Goal: Find specific page/section: Find specific page/section

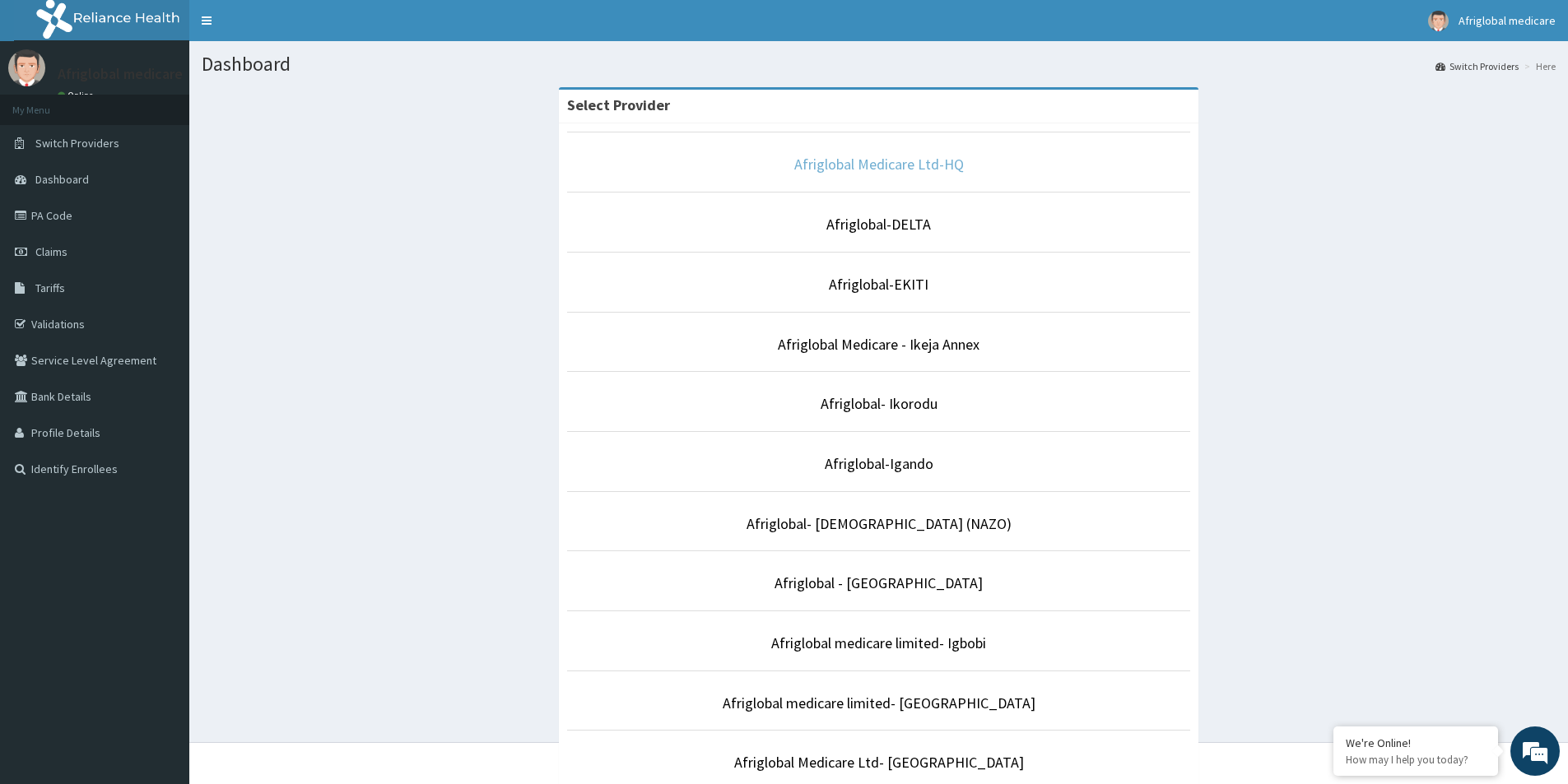
click at [844, 168] on link "Afriglobal Medicare Ltd-HQ" at bounding box center [878, 164] width 169 height 19
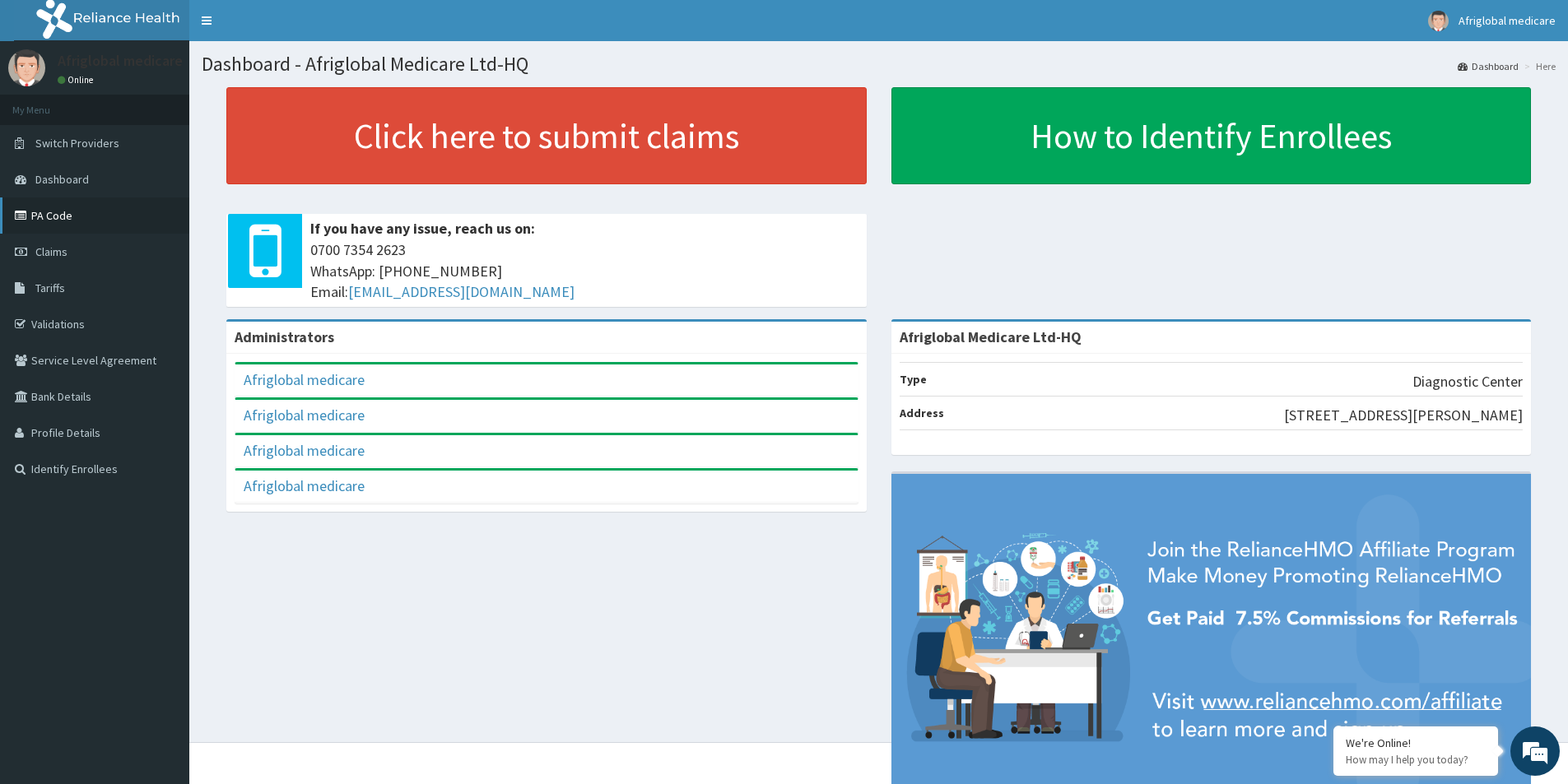
click at [80, 223] on link "PA Code" at bounding box center [94, 216] width 189 height 36
